Goal: Task Accomplishment & Management: Use online tool/utility

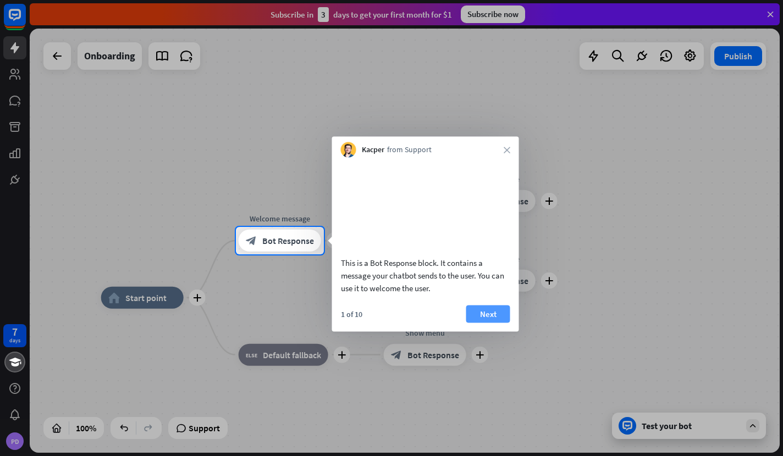
click at [484, 323] on button "Next" at bounding box center [488, 314] width 44 height 18
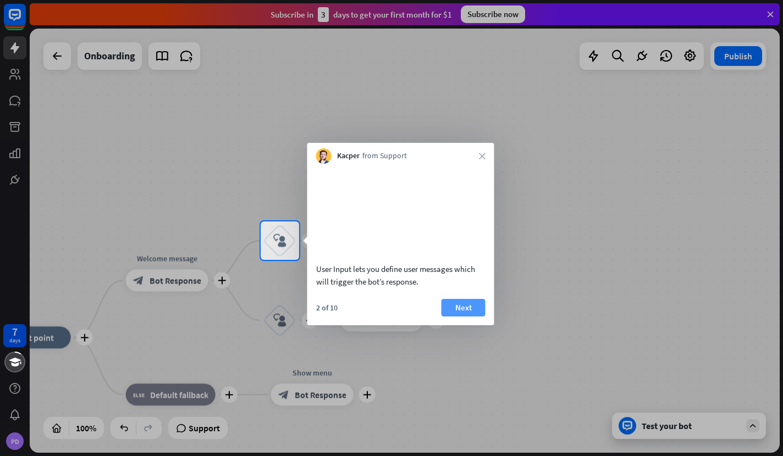
click at [465, 317] on button "Next" at bounding box center [463, 308] width 44 height 18
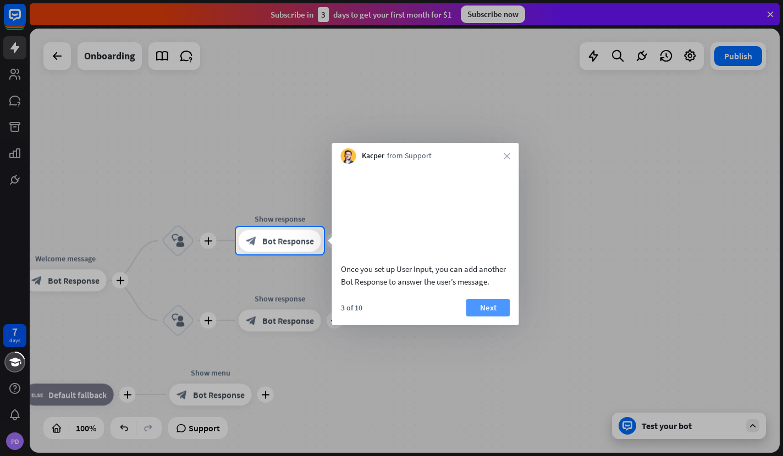
click at [473, 317] on button "Next" at bounding box center [488, 308] width 44 height 18
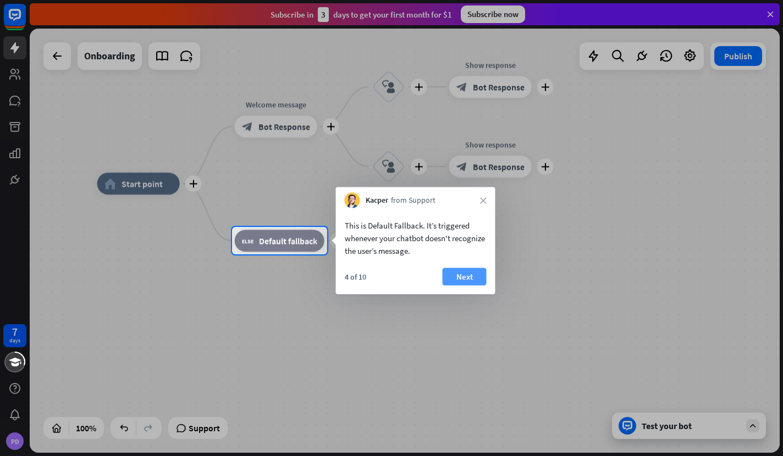
click at [470, 284] on button "Next" at bounding box center [465, 277] width 44 height 18
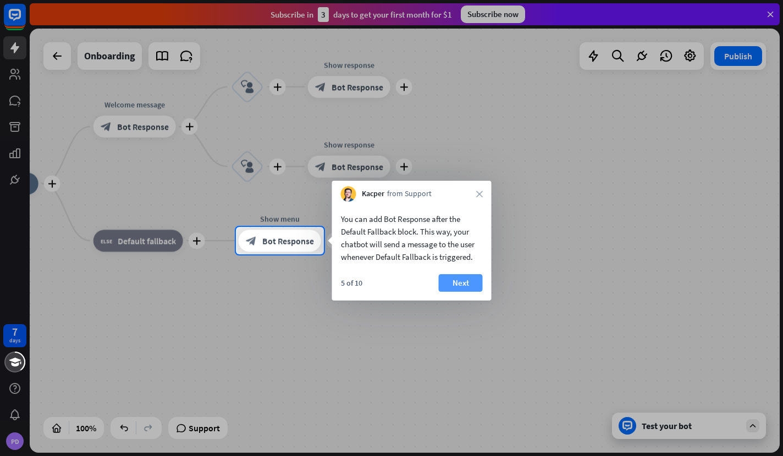
click at [461, 281] on button "Next" at bounding box center [461, 283] width 44 height 18
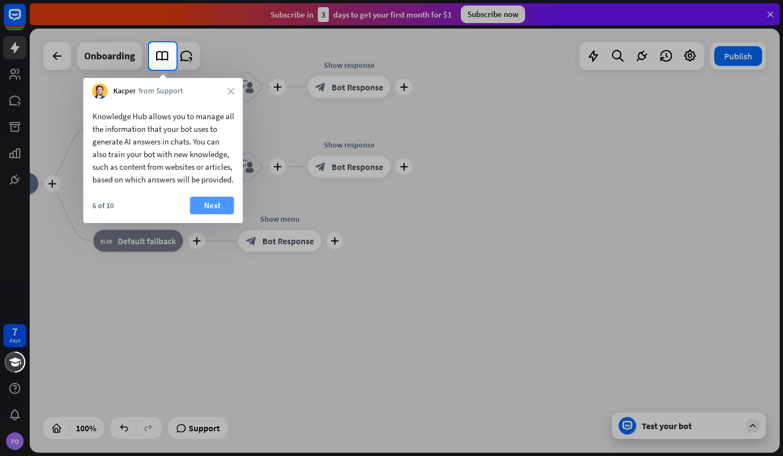
click at [206, 214] on button "Next" at bounding box center [212, 206] width 44 height 18
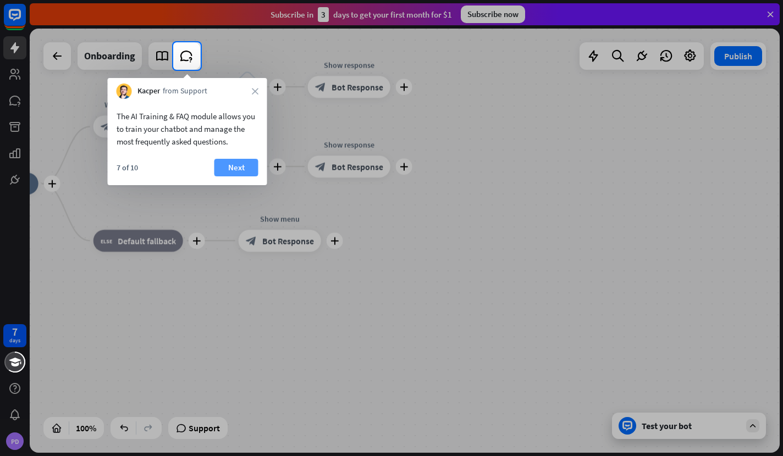
click at [235, 165] on button "Next" at bounding box center [236, 168] width 44 height 18
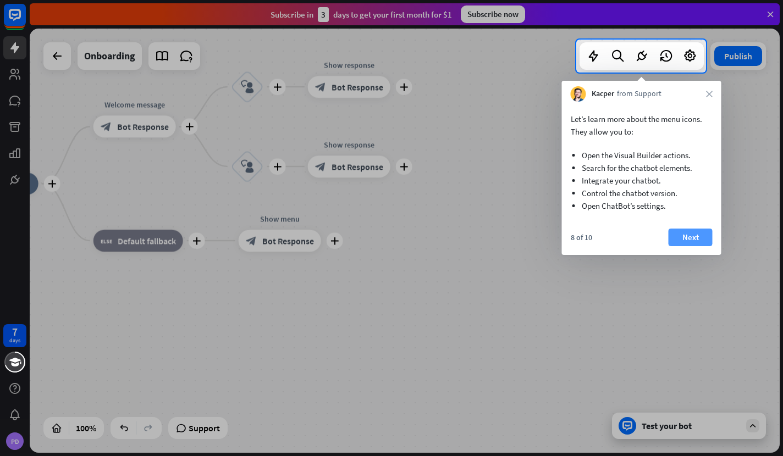
click at [688, 237] on button "Next" at bounding box center [690, 238] width 44 height 18
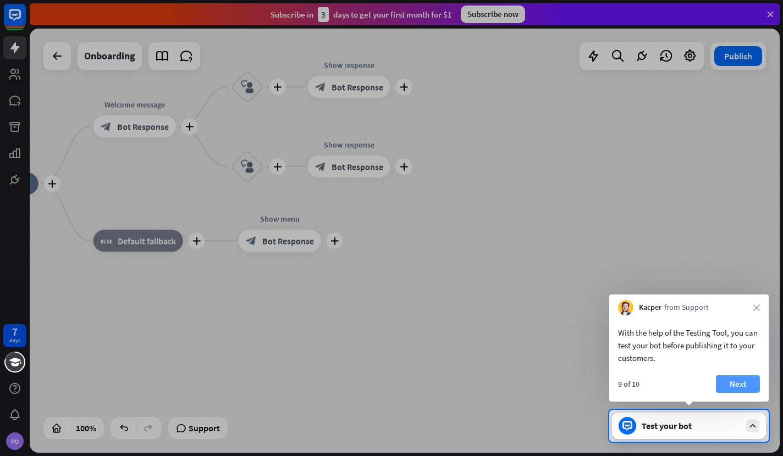
click at [735, 385] on button "Next" at bounding box center [738, 384] width 44 height 18
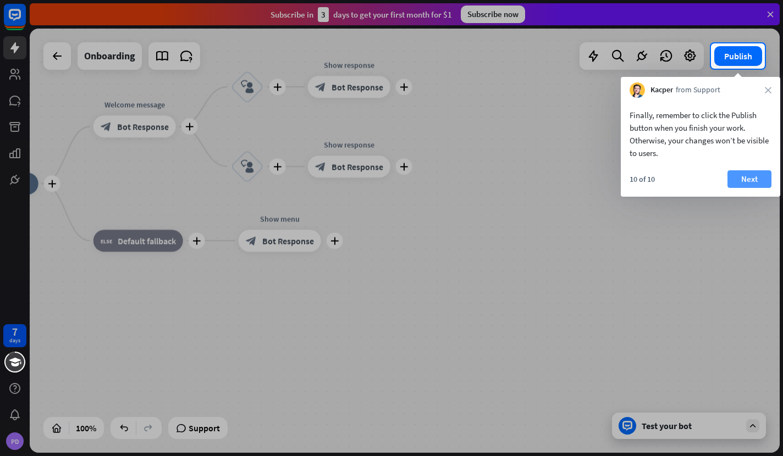
click at [748, 178] on button "Next" at bounding box center [749, 179] width 44 height 18
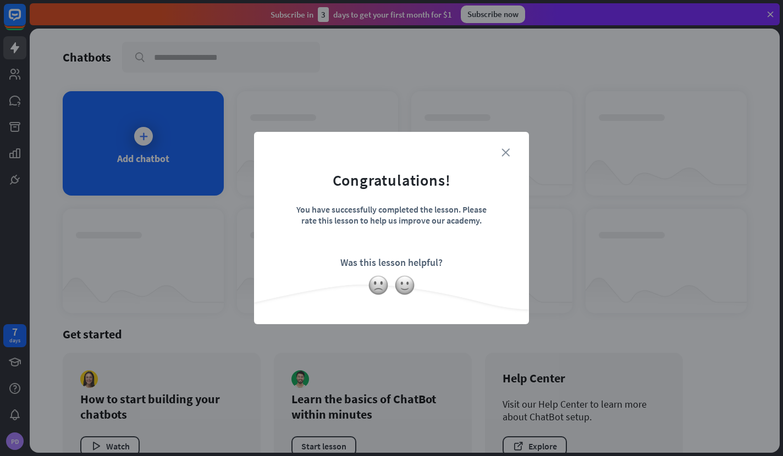
click at [504, 153] on icon "close" at bounding box center [505, 152] width 8 height 8
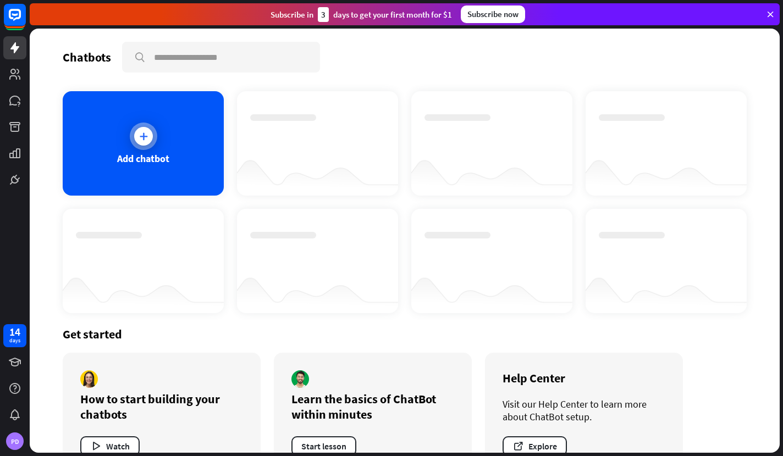
click at [142, 135] on icon at bounding box center [143, 136] width 11 height 11
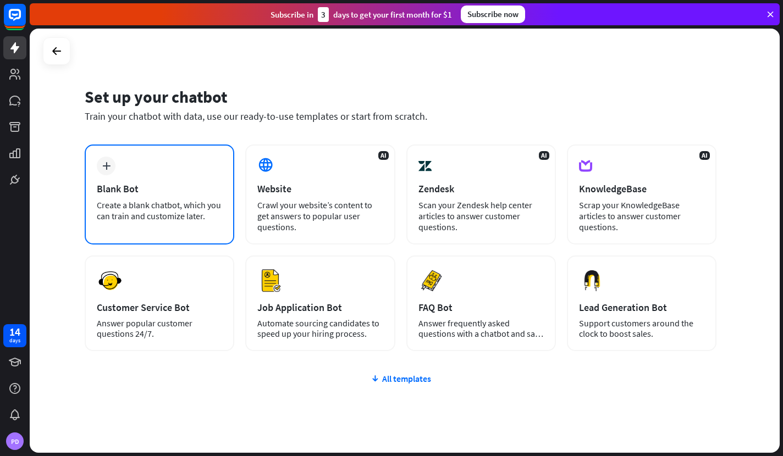
click at [162, 200] on div "Create a blank chatbot, which you can train and customize later." at bounding box center [159, 211] width 125 height 22
